Goal: Transaction & Acquisition: Book appointment/travel/reservation

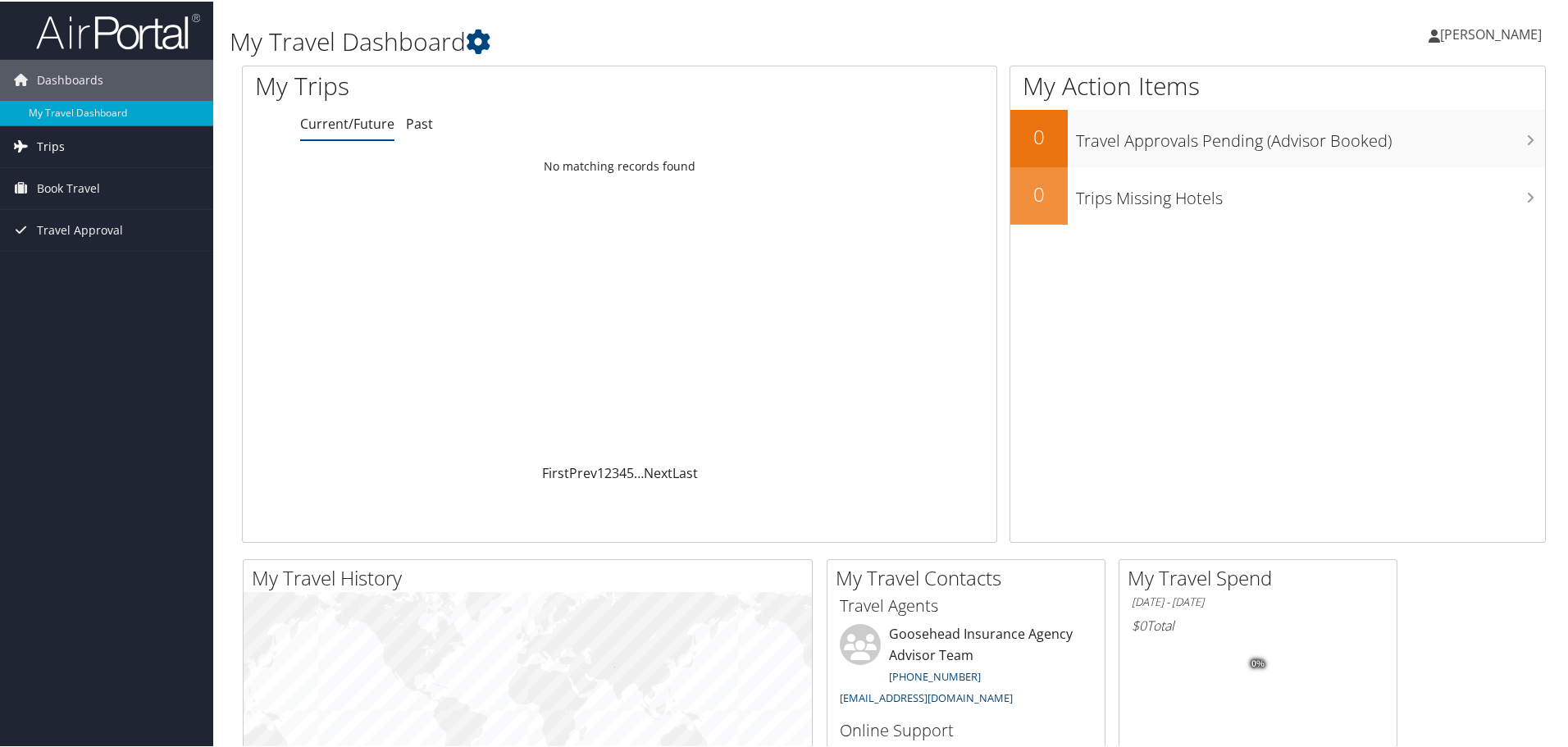
click at [63, 150] on link "Trips" at bounding box center [106, 144] width 213 height 41
click at [76, 252] on span "Book Travel" at bounding box center [68, 261] width 63 height 41
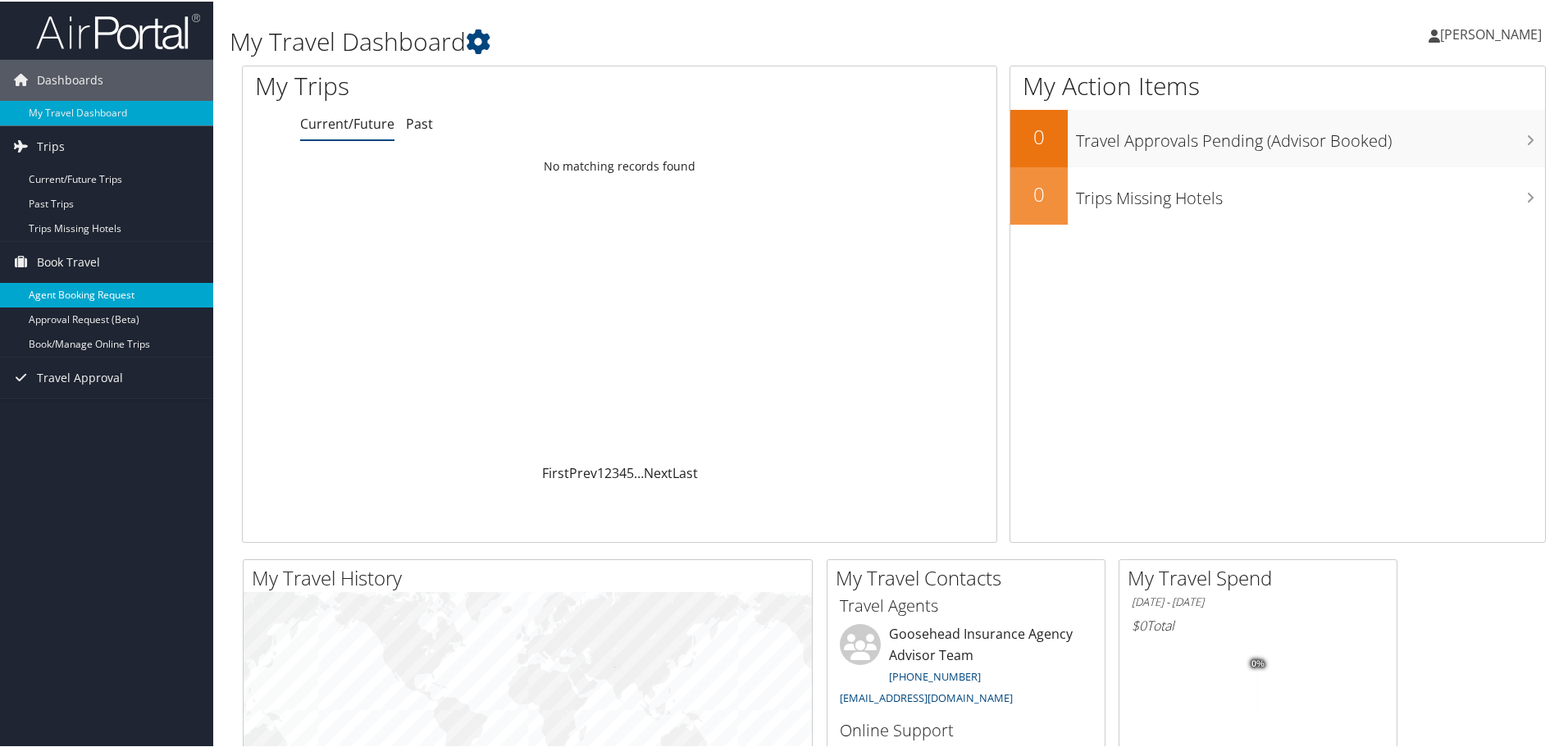
click at [150, 297] on link "Agent Booking Request" at bounding box center [106, 293] width 213 height 25
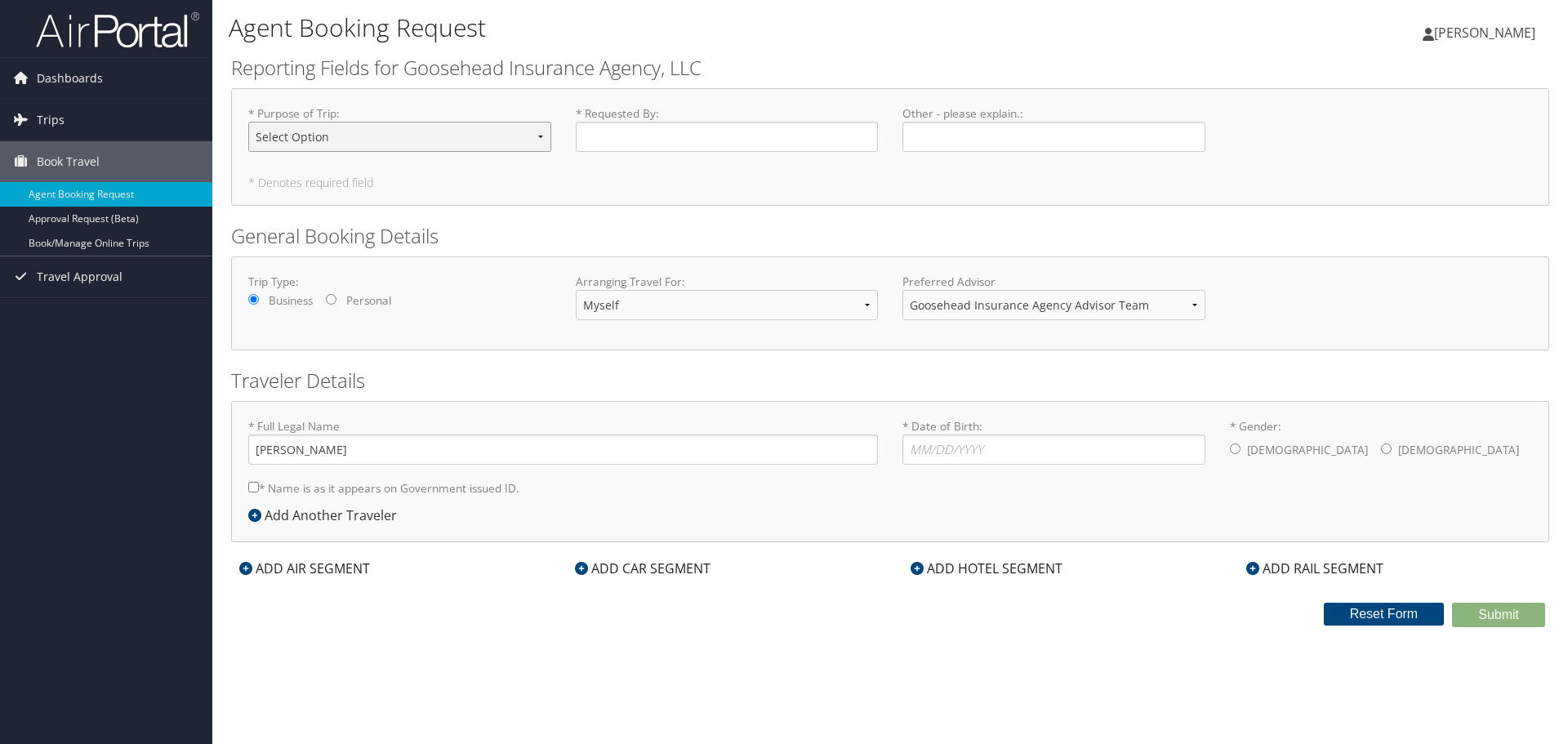
click at [470, 123] on select "Select Option Agency Site Visit - Support Campus Recruiting Visit Carrier Partn…" at bounding box center [400, 137] width 303 height 30
select select "Other"
click at [248, 122] on select "Select Option Agency Site Visit - Support Campus Recruiting Visit Carrier Partn…" at bounding box center [400, 137] width 303 height 30
click at [602, 161] on div "* Requested By : Required" at bounding box center [727, 135] width 328 height 59
click at [608, 142] on input "* Requested By : Required" at bounding box center [726, 137] width 303 height 30
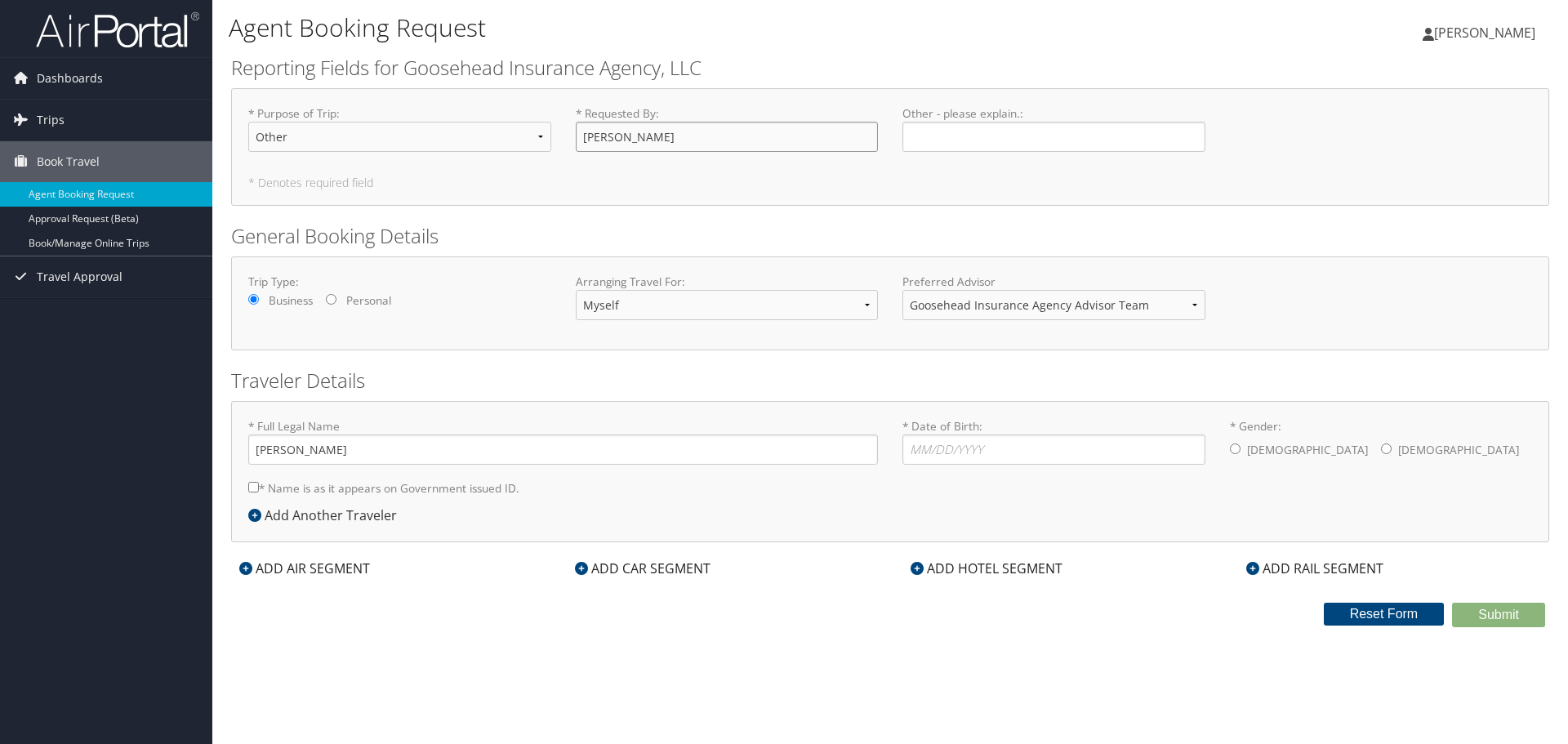
type input "[PERSON_NAME]"
click at [989, 122] on label "Other - please explain. : Required" at bounding box center [1053, 128] width 303 height 46
click at [989, 122] on input "Other - please explain. : Required" at bounding box center [1053, 137] width 303 height 30
type input "RP Visits"
click at [655, 304] on select "Myself Another Traveler Guest Traveler" at bounding box center [726, 304] width 303 height 30
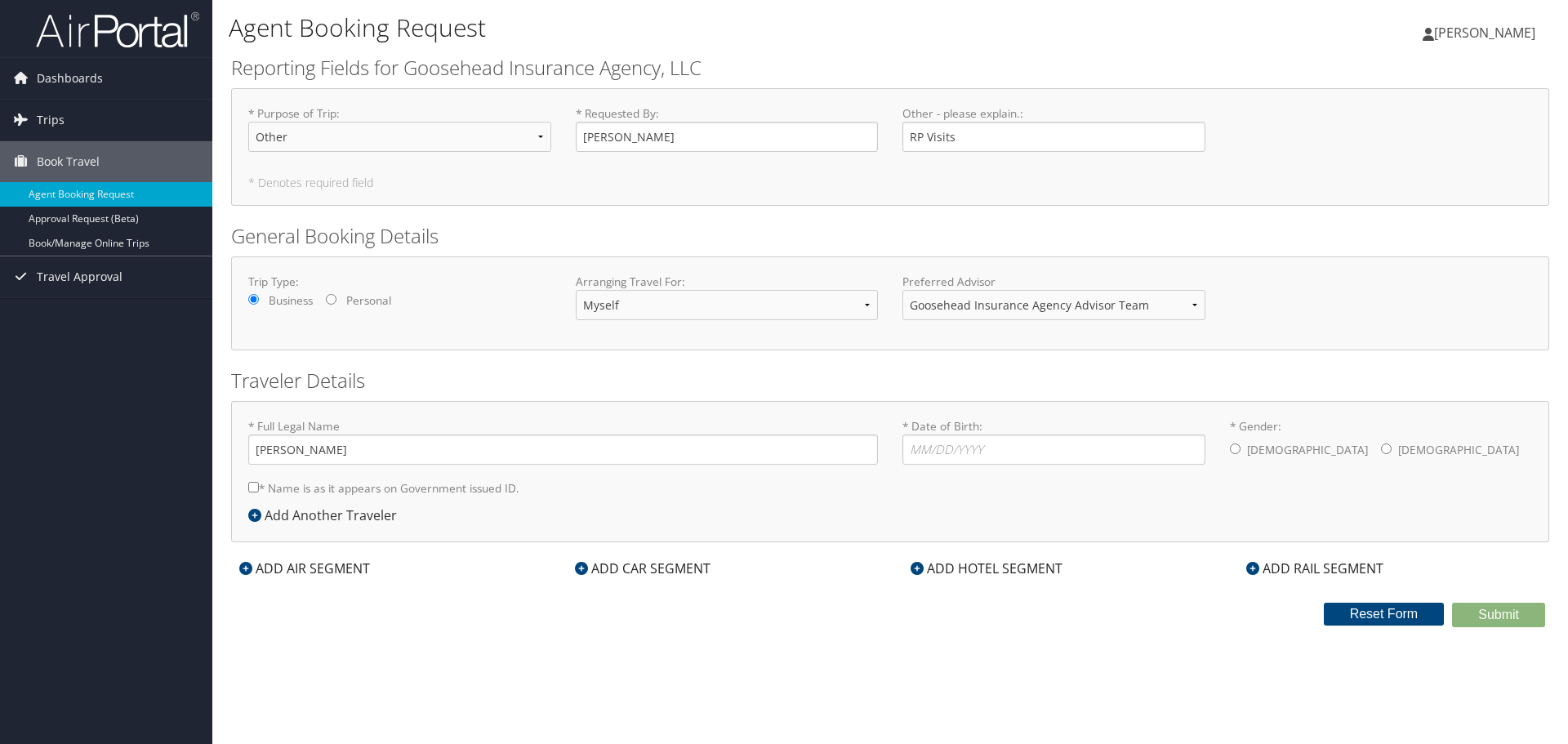
click at [1186, 224] on h2 "General Booking Details" at bounding box center [890, 236] width 1318 height 28
click at [95, 247] on link "Book/Manage Online Trips" at bounding box center [106, 243] width 212 height 25
click at [74, 84] on span "Dashboards" at bounding box center [69, 78] width 66 height 41
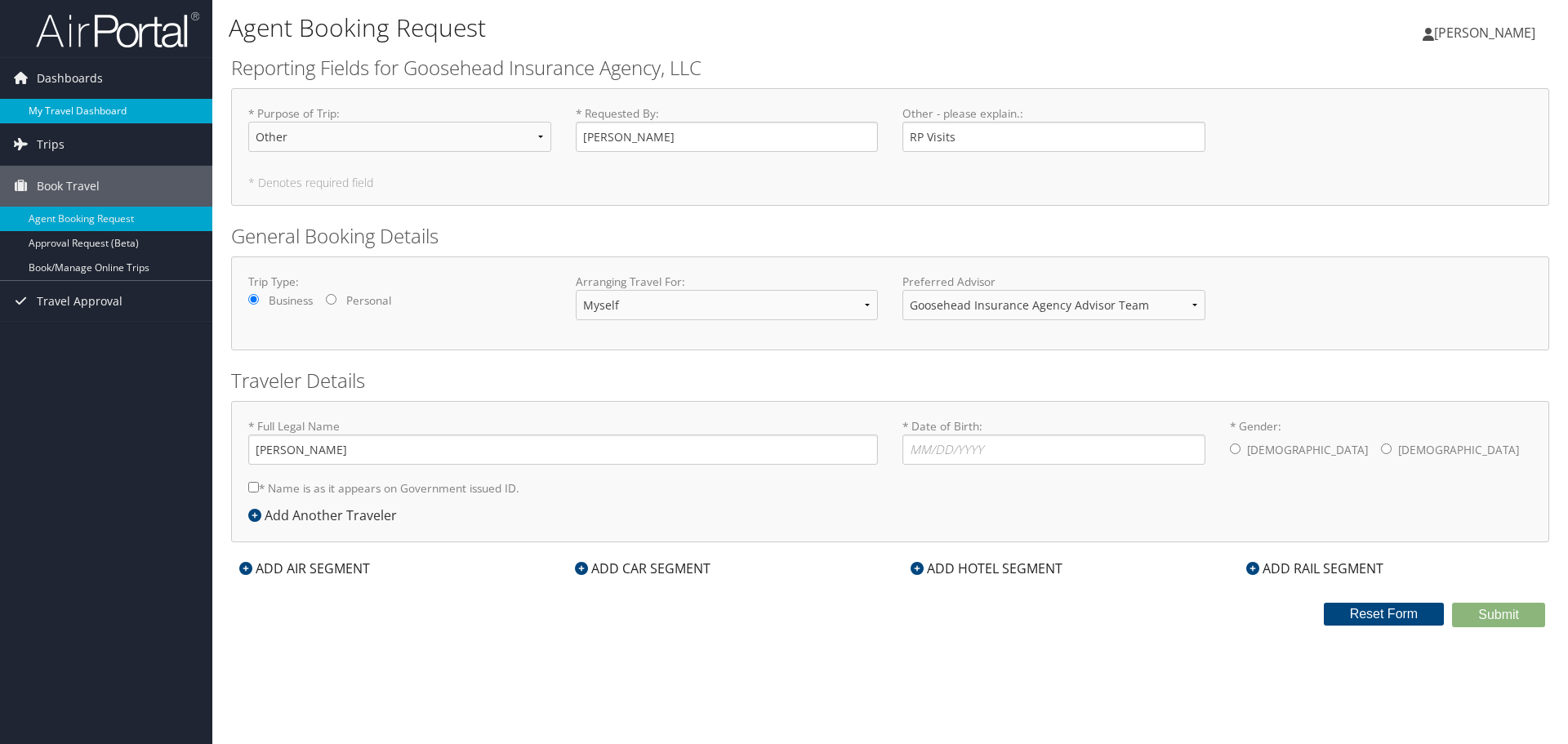
click at [70, 99] on link "My Travel Dashboard" at bounding box center [106, 111] width 212 height 25
